Goal: Transaction & Acquisition: Download file/media

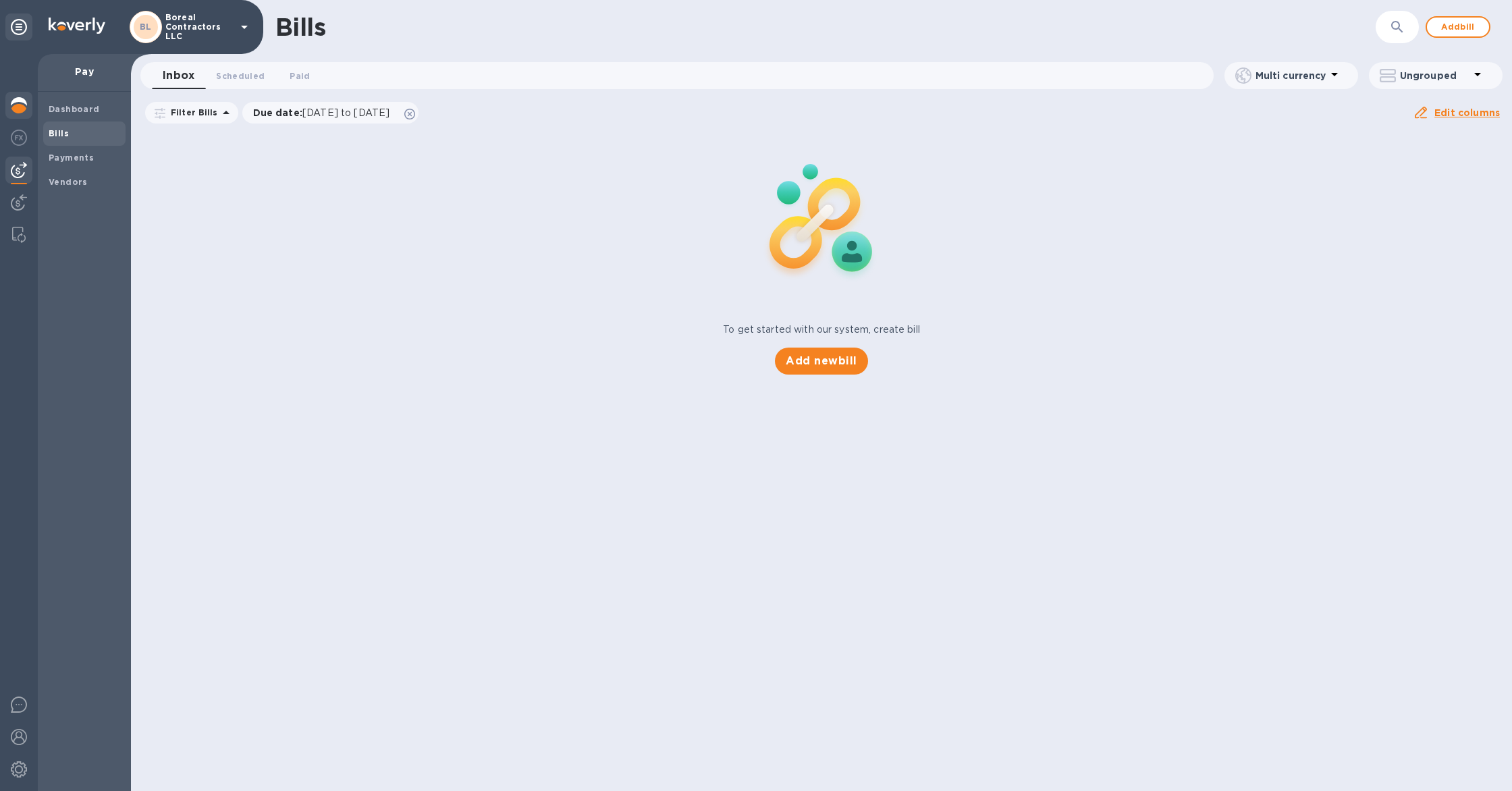
click at [22, 101] on img at bounding box center [19, 105] width 16 height 16
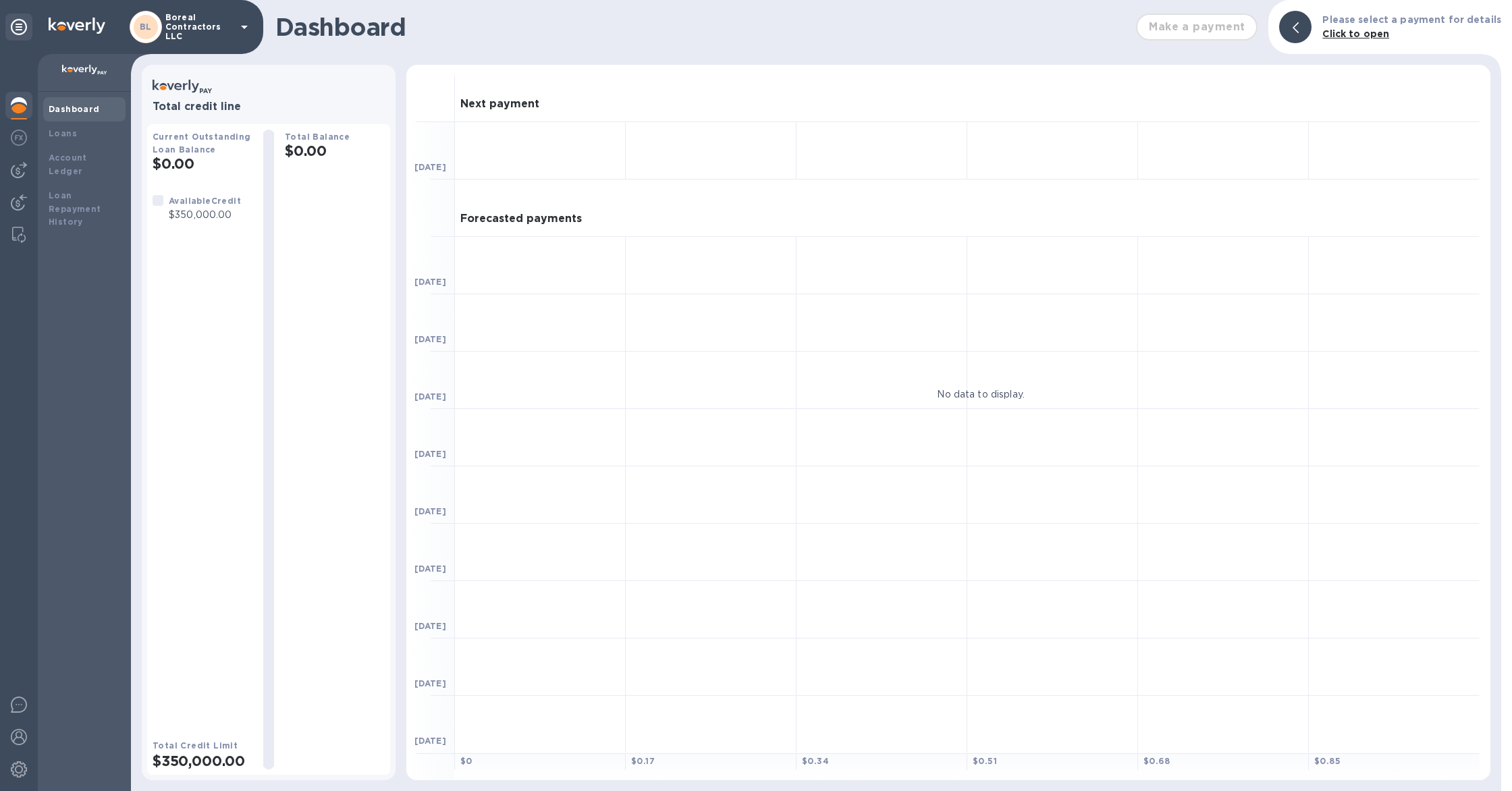
click at [62, 104] on b "Dashboard" at bounding box center [74, 109] width 52 height 10
click at [63, 134] on b "Loans" at bounding box center [62, 133] width 28 height 10
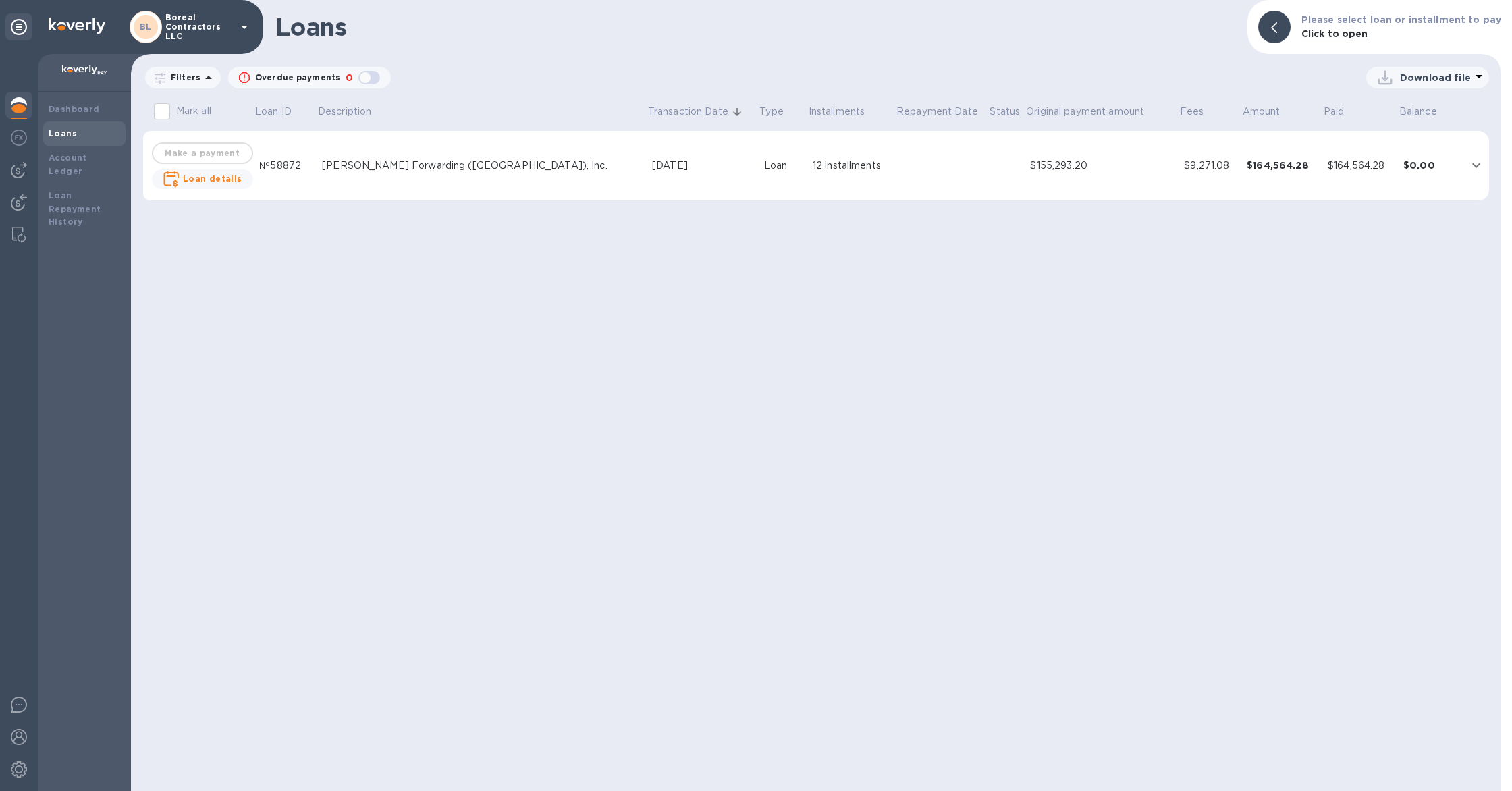
click at [426, 172] on div "[PERSON_NAME] Forwarding ([GEOGRAPHIC_DATA]), Inc." at bounding box center [482, 166] width 320 height 15
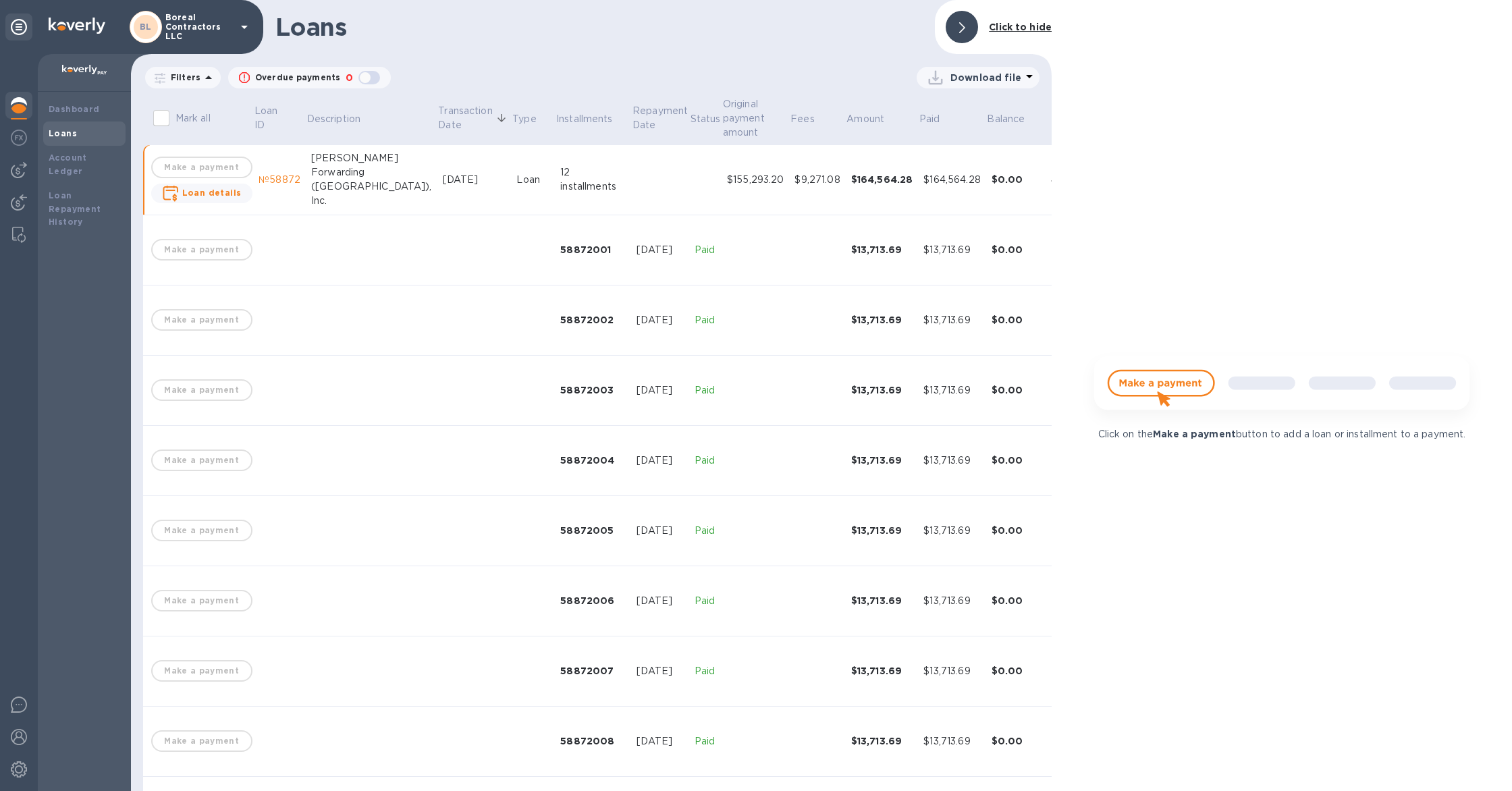
click at [999, 81] on p "Download file" at bounding box center [986, 77] width 71 height 14
click at [964, 114] on li "XLSX file" at bounding box center [979, 110] width 92 height 38
click at [995, 77] on p "Download file" at bounding box center [986, 77] width 71 height 14
click at [949, 144] on li "PDF file" at bounding box center [979, 148] width 92 height 38
